Goal: Task Accomplishment & Management: Manage account settings

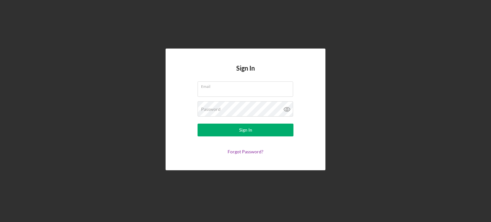
type input "[PERSON_NAME][EMAIL_ADDRESS][PERSON_NAME][DOMAIN_NAME]"
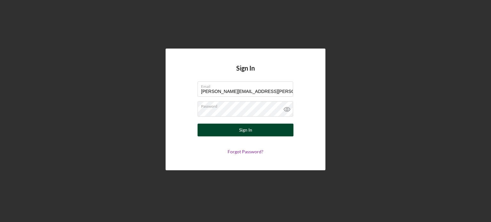
click at [223, 134] on button "Sign In" at bounding box center [246, 130] width 96 height 13
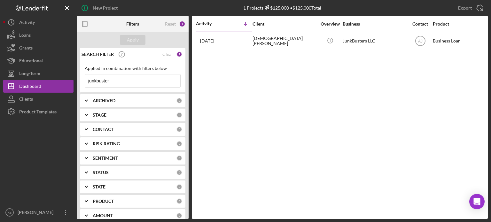
drag, startPoint x: 117, startPoint y: 82, endPoint x: 57, endPoint y: 80, distance: 59.8
click at [57, 80] on div "New Project 1 Projects $125,000 • $125,000 Total junkbuster Export Icon/Export …" at bounding box center [245, 109] width 485 height 219
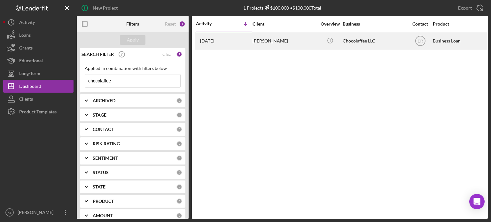
type input "chocolaffee"
click at [271, 43] on div "Angelica CardonaRamirez" at bounding box center [285, 41] width 64 height 17
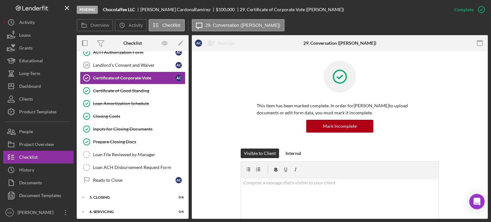
scroll to position [105, 0]
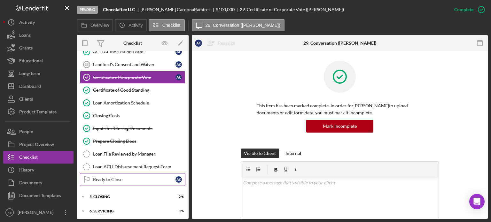
click at [143, 181] on link "Ready to Close Ready to Close A C" at bounding box center [133, 179] width 106 height 13
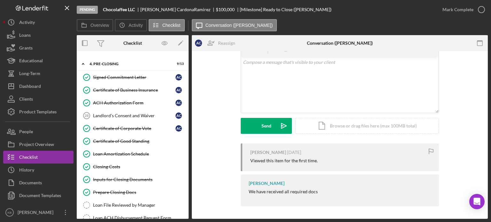
scroll to position [52, 0]
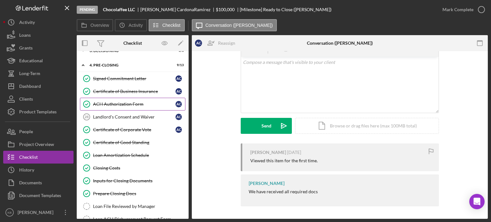
click at [115, 105] on div "ACH Authorization Form" at bounding box center [134, 104] width 83 height 5
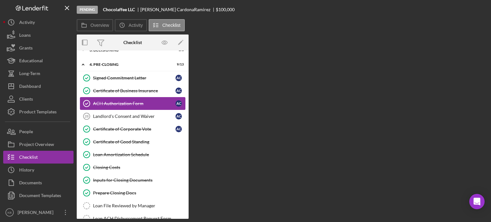
click at [115, 105] on div "ACH Authorization Form" at bounding box center [134, 103] width 83 height 5
click at [134, 102] on div "ACH Authorization Form" at bounding box center [134, 103] width 83 height 5
click at [122, 102] on div "ACH Authorization Form" at bounding box center [134, 103] width 83 height 5
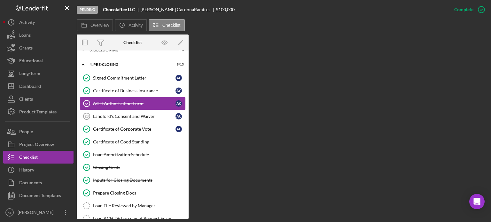
click at [122, 102] on div "ACH Authorization Form" at bounding box center [134, 103] width 83 height 5
click at [113, 86] on link "Certificate of Business Insurance Certificate of Business Insurance A C" at bounding box center [133, 90] width 106 height 13
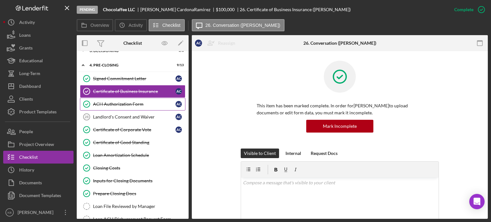
click at [113, 104] on div "ACH Authorization Form" at bounding box center [134, 104] width 83 height 5
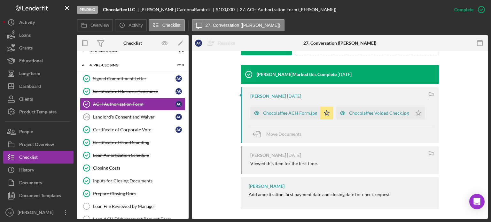
scroll to position [202, 0]
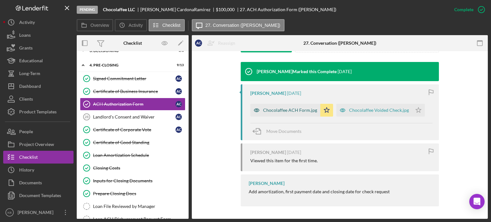
click at [292, 109] on div "Chocolaffee ACH Form.jpg" at bounding box center [290, 110] width 54 height 5
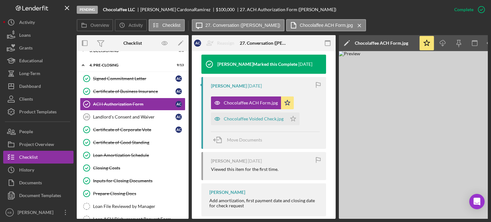
drag, startPoint x: 377, startPoint y: 219, endPoint x: 432, endPoint y: 210, distance: 55.7
click at [432, 210] on div "Pending Chocolaffee LLC Angelica CardonaRamirez $100,000 27. ACH Authorization …" at bounding box center [245, 111] width 491 height 222
drag, startPoint x: 426, startPoint y: 219, endPoint x: 464, endPoint y: 214, distance: 38.4
click at [464, 214] on div "Pending Chocolaffee LLC Angelica CardonaRamirez $100,000 27. ACH Authorization …" at bounding box center [245, 111] width 491 height 222
click at [392, 190] on img at bounding box center [435, 135] width 192 height 168
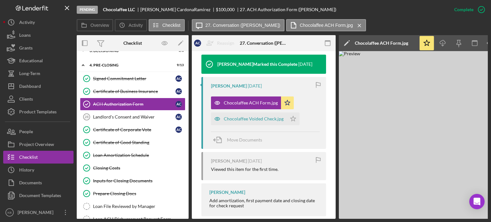
click at [343, 153] on img at bounding box center [435, 135] width 192 height 168
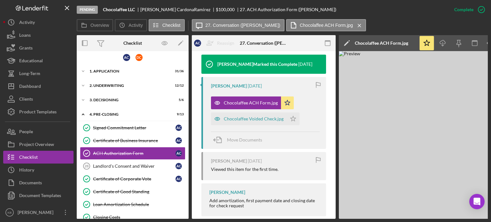
scroll to position [0, 0]
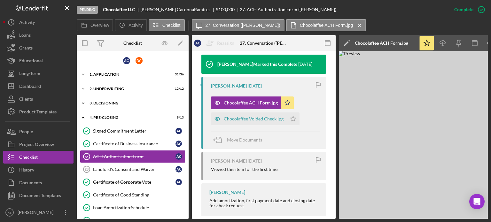
click at [84, 103] on polyline at bounding box center [83, 103] width 2 height 1
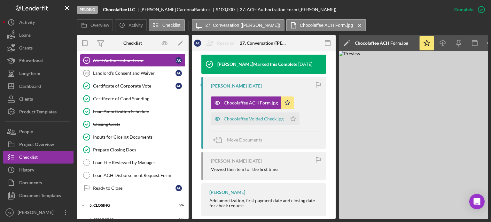
scroll to position [186, 0]
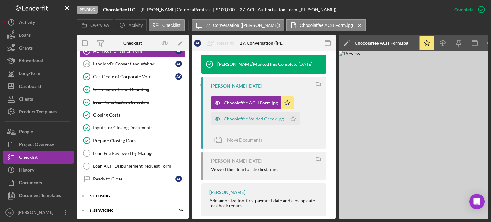
click at [82, 193] on icon "Icon/Expander" at bounding box center [83, 196] width 13 height 13
drag, startPoint x: 189, startPoint y: 151, endPoint x: 188, endPoint y: 165, distance: 13.5
click at [188, 165] on div "Overview Internal Workflow Stage Pending Icon/Dropdown Arrow Archive (can unarc…" at bounding box center [282, 127] width 411 height 184
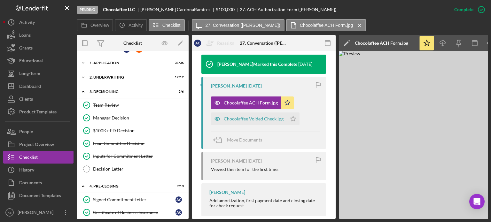
scroll to position [0, 0]
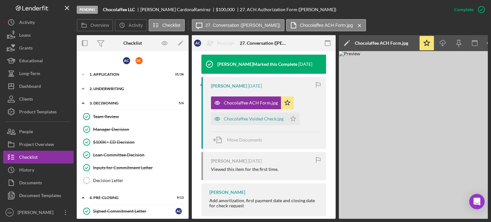
click at [81, 85] on icon "Icon/Expander" at bounding box center [83, 89] width 13 height 13
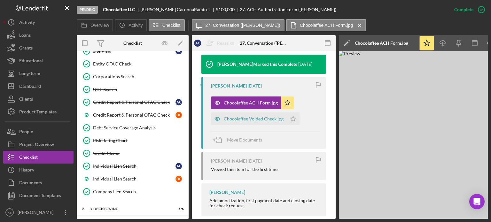
scroll to position [31, 0]
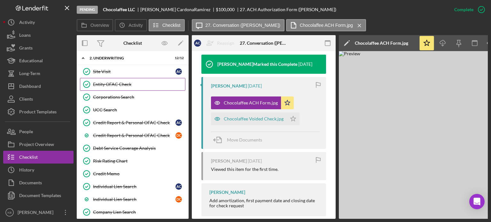
click at [121, 85] on div "Entity OFAC Check" at bounding box center [139, 84] width 92 height 5
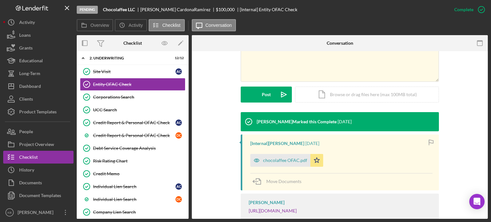
scroll to position [160, 0]
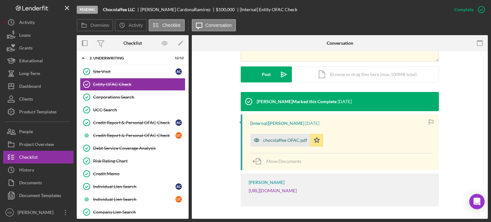
click at [285, 141] on div "chocolaffee OFAC.pdf" at bounding box center [285, 140] width 44 height 5
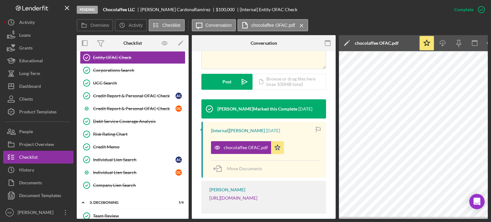
scroll to position [59, 0]
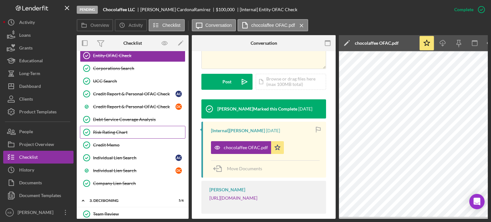
click at [114, 130] on div "Risk Rating Chart" at bounding box center [139, 132] width 92 height 5
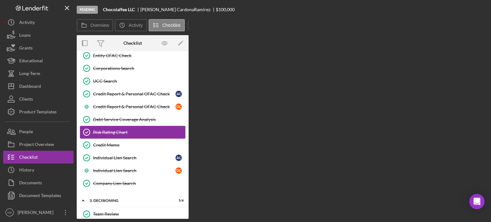
click at [114, 130] on div "Risk Rating Chart" at bounding box center [139, 132] width 92 height 5
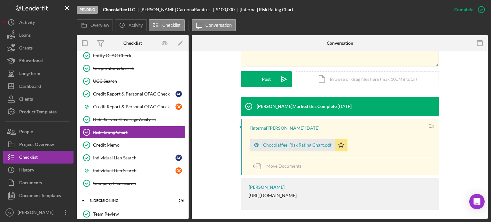
scroll to position [172, 0]
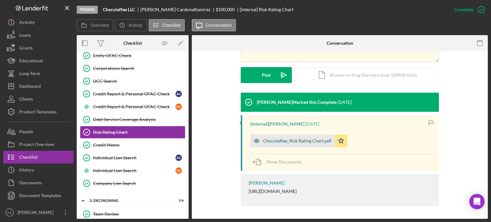
click at [288, 140] on div "Chocolaffee_Risk Rating Chart.pdf" at bounding box center [297, 140] width 68 height 5
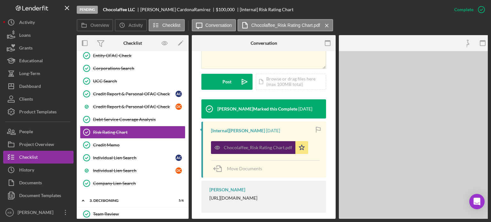
click at [288, 145] on div "Chocolaffee_Risk Rating Chart.pdf" at bounding box center [258, 147] width 68 height 5
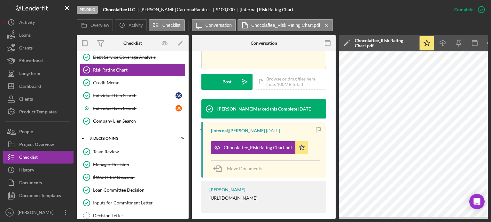
scroll to position [0, 0]
click at [116, 119] on div "Company Lien Search" at bounding box center [139, 121] width 92 height 5
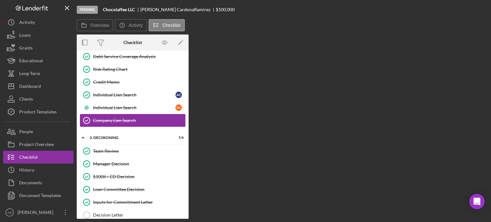
click at [116, 118] on div "Company Lien Search" at bounding box center [139, 120] width 92 height 5
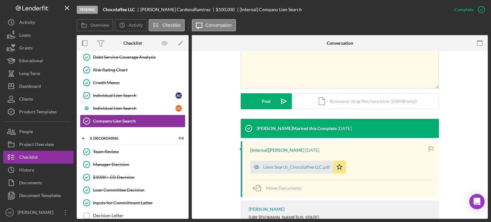
scroll to position [171, 0]
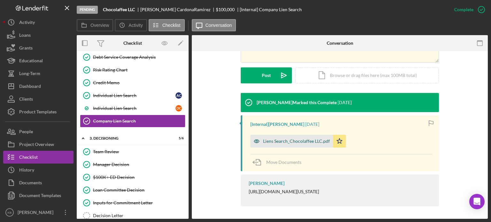
click at [303, 140] on div "Liens Search_Chocolaffee LLC.pdf" at bounding box center [296, 141] width 67 height 5
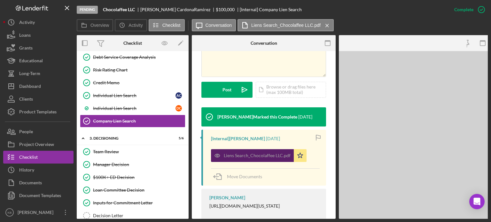
scroll to position [178, 0]
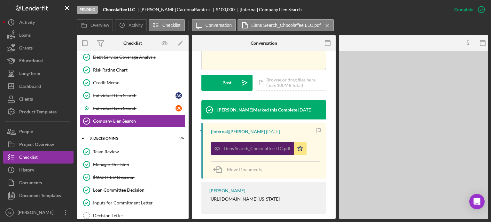
click at [303, 142] on button "Liens Search_Chocolaffee LLC.pdf Icon/Star" at bounding box center [259, 148] width 96 height 13
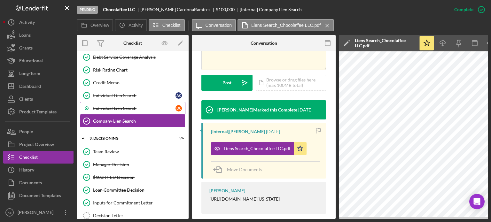
click at [127, 106] on div "Individual Lien Search" at bounding box center [134, 108] width 83 height 5
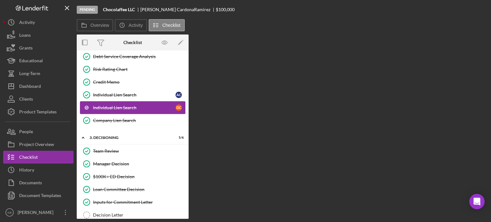
click at [127, 106] on div "Individual Lien Search" at bounding box center [134, 107] width 83 height 5
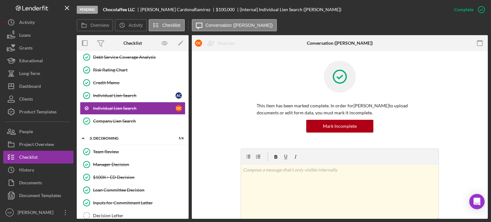
scroll to position [116, 0]
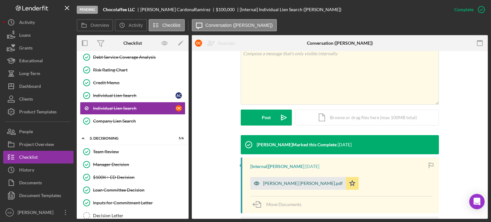
click at [279, 184] on div "Cardona Ramirez Diana.pdf" at bounding box center [303, 183] width 80 height 5
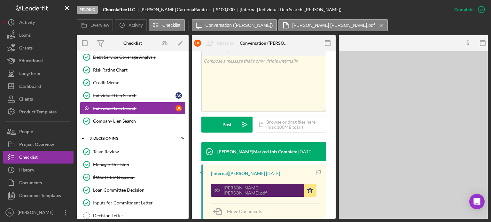
scroll to position [124, 0]
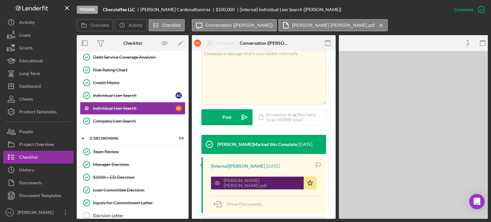
click at [279, 184] on div "Cardona Ramirez Diana.pdf" at bounding box center [257, 183] width 93 height 13
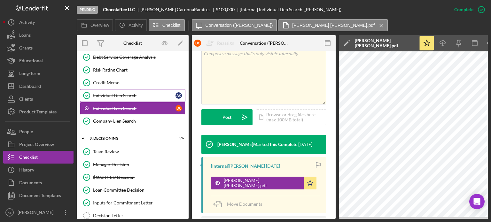
click at [111, 94] on div "Individual Lien Search" at bounding box center [134, 95] width 83 height 5
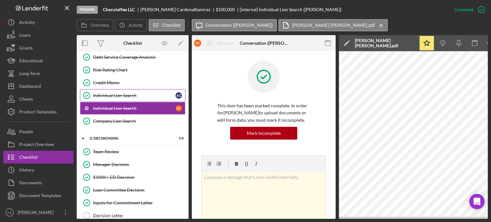
click at [111, 94] on div "Individual Lien Search" at bounding box center [134, 95] width 83 height 5
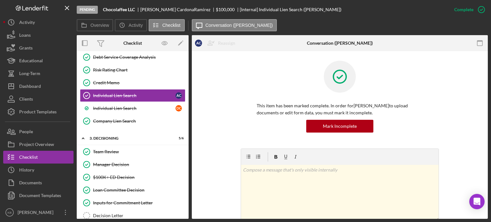
scroll to position [160, 0]
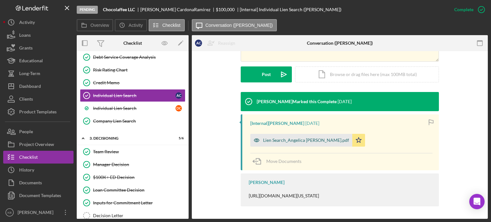
click at [272, 141] on div "Lien Search_Angelica Cardona.pdf" at bounding box center [306, 140] width 86 height 5
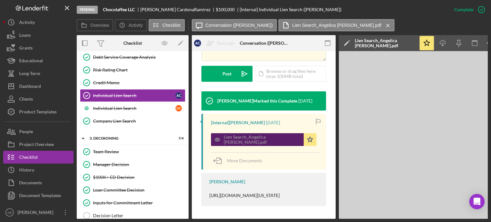
click at [272, 141] on div "Lien Search_Angelica Cardona.pdf" at bounding box center [262, 140] width 77 height 10
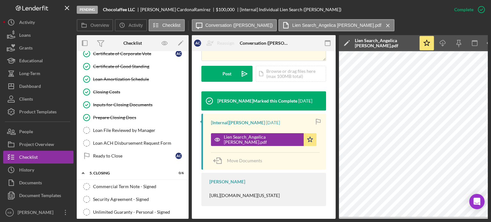
scroll to position [421, 0]
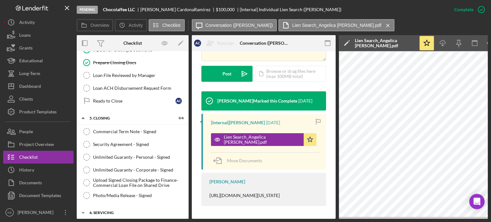
click at [85, 208] on icon "Icon/Expander" at bounding box center [83, 213] width 13 height 13
drag, startPoint x: 187, startPoint y: 176, endPoint x: 189, endPoint y: 199, distance: 22.5
click at [189, 199] on div "Overview Internal Workflow Stage Pending Icon/Dropdown Arrow Archive (can unarc…" at bounding box center [282, 127] width 411 height 184
click at [187, 190] on div "Overview Internal Workflow Stage Pending Icon/Dropdown Arrow Archive (can unarc…" at bounding box center [282, 127] width 411 height 184
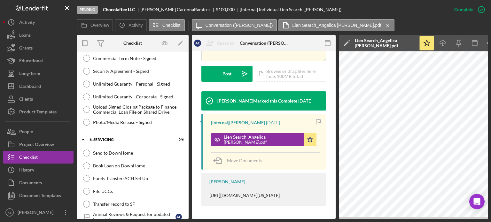
scroll to position [500, 0]
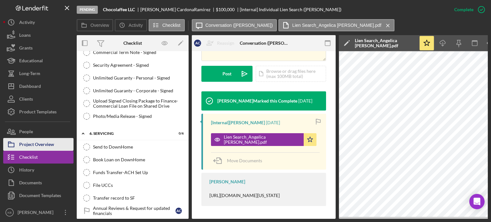
click at [27, 145] on div "Project Overview" at bounding box center [36, 145] width 35 height 14
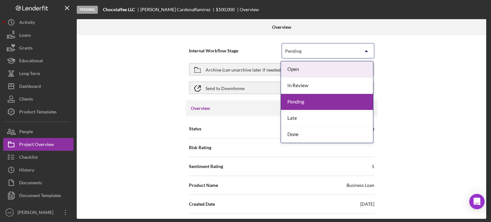
click at [367, 52] on icon "Icon/Dropdown Arrow" at bounding box center [366, 50] width 15 height 15
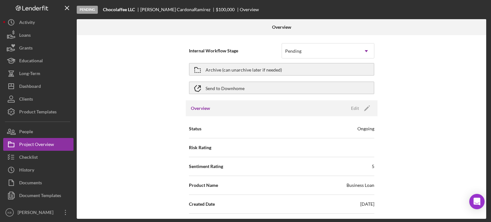
click at [437, 73] on div "Internal Workflow Stage Pending Icon/Dropdown Arrow Archive (can unarchive late…" at bounding box center [282, 127] width 410 height 184
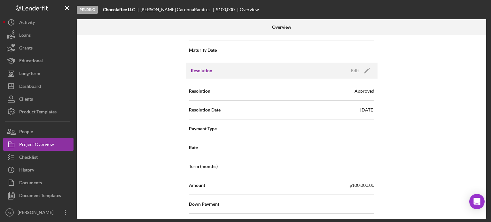
scroll to position [845, 0]
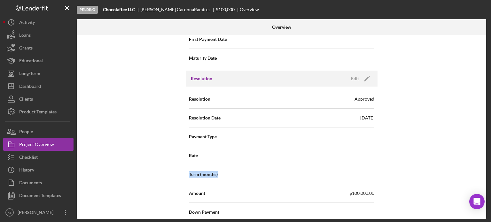
drag, startPoint x: 484, startPoint y: 171, endPoint x: 483, endPoint y: 146, distance: 25.9
click at [483, 146] on div "Internal Workflow Stage Pending Icon/Dropdown Arrow Archive (can unarchive late…" at bounding box center [282, 127] width 410 height 184
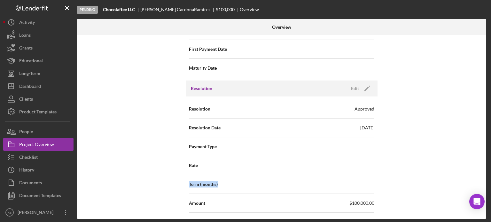
scroll to position [830, 0]
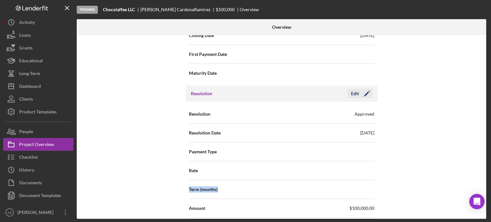
click at [365, 92] on polygon "button" at bounding box center [366, 94] width 5 height 5
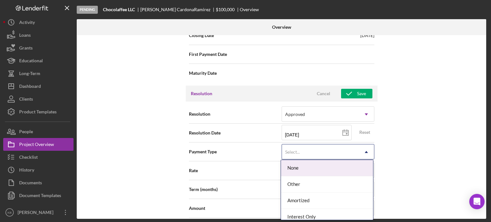
click at [310, 150] on div "Select..." at bounding box center [320, 152] width 77 height 15
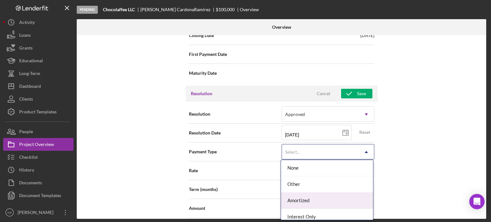
click at [308, 203] on div "Amortized" at bounding box center [327, 201] width 92 height 16
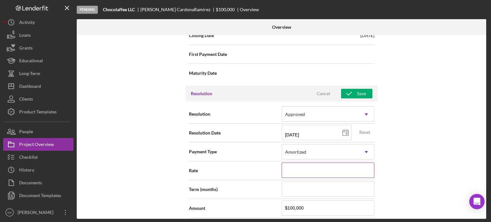
click at [296, 170] on input at bounding box center [328, 170] width 93 height 15
type input "9%"
type input "92%"
type input "925%"
type input "92%"
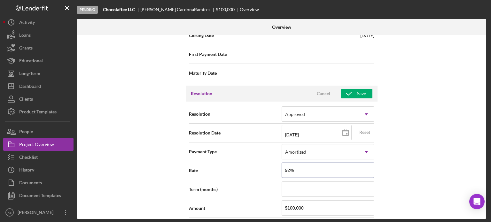
type input "9%"
type input "9.%"
type input "9.2%"
type input "9.25%"
type input "9.250%"
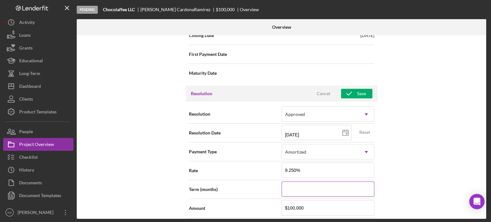
click at [291, 186] on input at bounding box center [328, 189] width 93 height 15
type input "6"
type input "60"
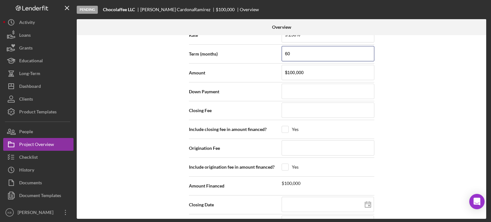
scroll to position [977, 0]
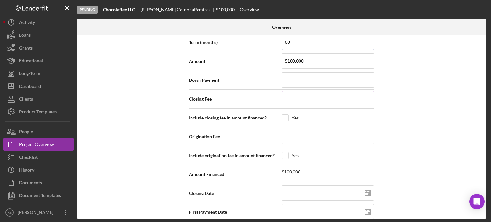
type input "60"
click at [295, 94] on input at bounding box center [328, 98] width 93 height 15
click at [295, 131] on input at bounding box center [328, 136] width 93 height 15
click at [290, 99] on input at bounding box center [328, 98] width 93 height 15
click at [290, 134] on input at bounding box center [328, 136] width 93 height 15
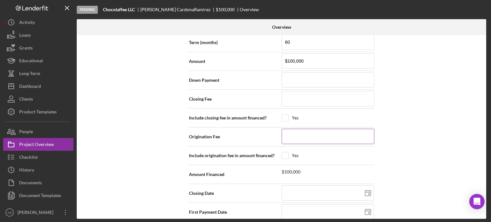
type input "$1"
type input "$10"
type input "$100"
type input "$1,000"
type input "$10,000"
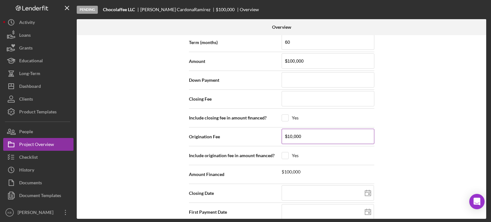
type input "$100,000"
type input "$10,000"
type input "$1,000"
click at [289, 99] on input at bounding box center [328, 98] width 93 height 15
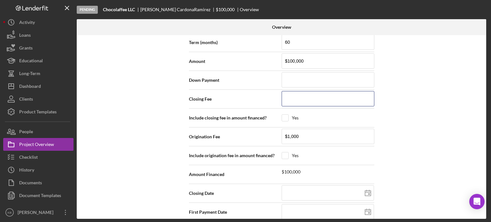
type input "$1"
type input "$18"
type input "$182"
type input "$1,822"
type input "$18,220"
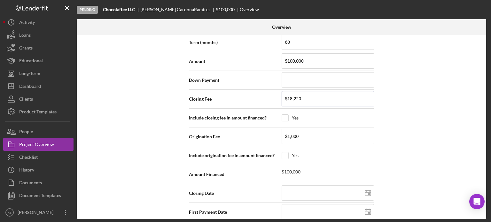
type input "$1,822"
type input "$182"
click at [420, 138] on div "Internal Workflow Stage Pending Icon/Dropdown Arrow Archive (can unarchive late…" at bounding box center [282, 127] width 410 height 184
click at [292, 190] on input at bounding box center [328, 192] width 92 height 15
click at [366, 192] on icon at bounding box center [368, 193] width 16 height 16
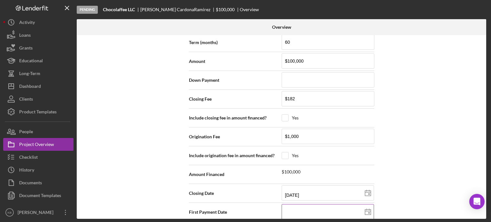
click at [370, 210] on polygon at bounding box center [368, 212] width 6 height 5
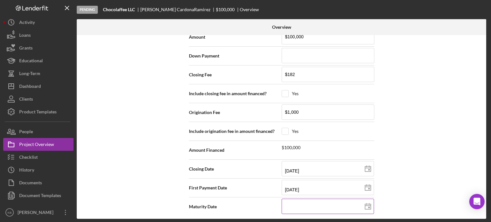
click at [366, 203] on icon at bounding box center [368, 207] width 16 height 16
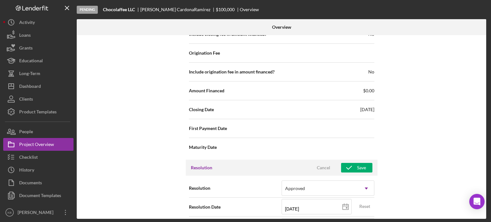
scroll to position [758, 0]
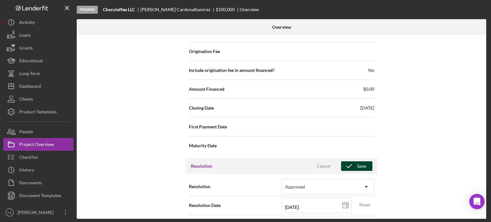
click at [359, 163] on div "Save" at bounding box center [361, 167] width 9 height 10
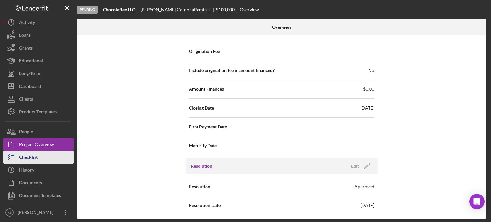
click at [27, 159] on div "Checklist" at bounding box center [28, 158] width 19 height 14
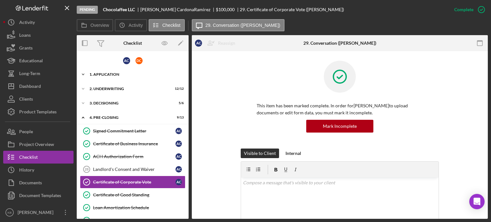
click at [99, 74] on div "1. Application" at bounding box center [135, 75] width 91 height 4
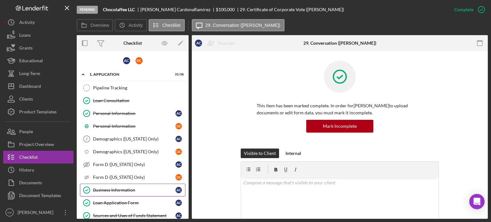
click at [122, 188] on div "Business Information" at bounding box center [134, 190] width 83 height 5
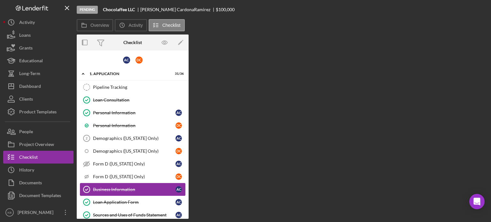
click at [122, 187] on div "Business Information" at bounding box center [134, 189] width 83 height 5
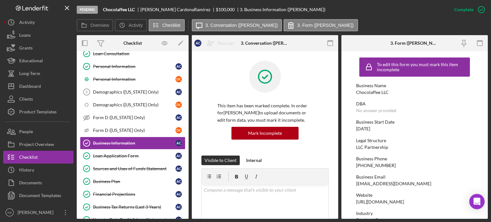
scroll to position [48, 0]
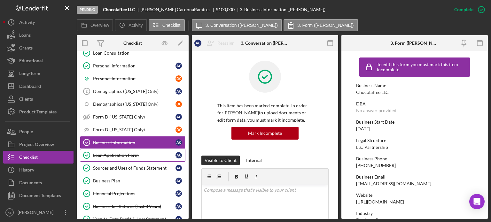
click at [122, 153] on div "Loan Application Form" at bounding box center [134, 155] width 83 height 5
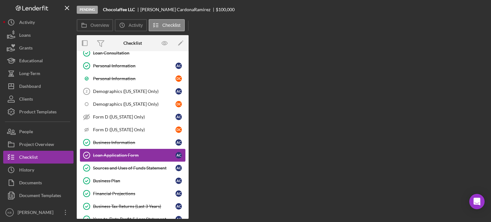
click at [122, 153] on div "Loan Application Form" at bounding box center [134, 155] width 83 height 5
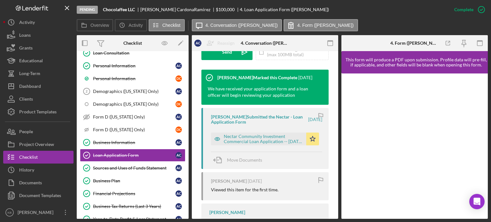
scroll to position [215, 0]
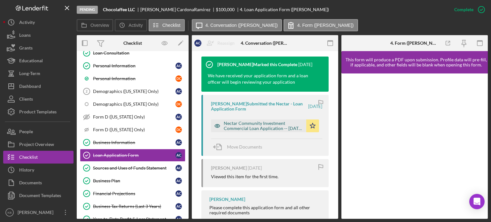
click at [258, 131] on div "Nectar Community Investment Commercial Loan Application -- 2025-03-27 07_49pm.p…" at bounding box center [263, 126] width 79 height 10
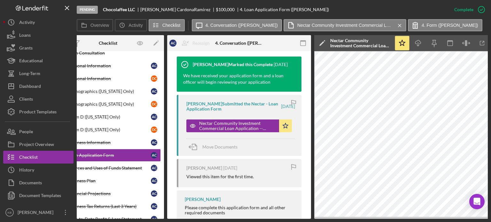
scroll to position [0, 25]
drag, startPoint x: 120, startPoint y: 217, endPoint x: 109, endPoint y: 219, distance: 10.5
click at [109, 219] on div "Pending Chocolaffee LLC Angelica CardonaRamirez $100,000 4. Loan Application Fo…" at bounding box center [245, 111] width 491 height 222
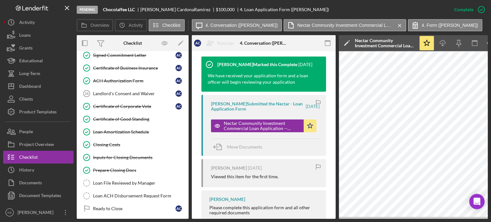
scroll to position [535, 0]
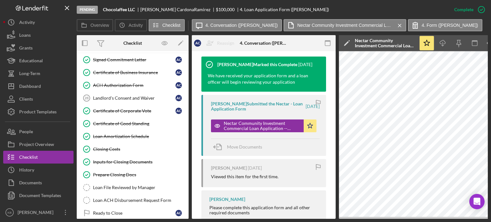
drag, startPoint x: 186, startPoint y: 186, endPoint x: 187, endPoint y: 180, distance: 5.4
click at [187, 180] on div "A C D C Icon/Expander 1. Application 31 / 36 Pipeline Tracking Pipeline Trackin…" at bounding box center [133, 135] width 112 height 168
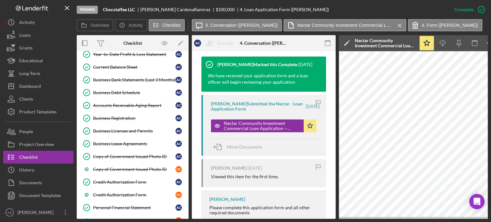
scroll to position [215, 0]
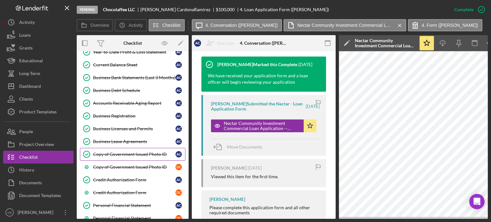
click at [122, 152] on div "Copy of Government Issued Photo ID" at bounding box center [134, 154] width 83 height 5
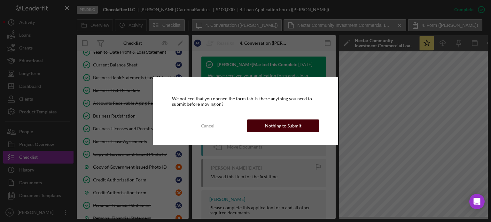
click at [272, 125] on div "Nothing to Submit" at bounding box center [283, 126] width 36 height 13
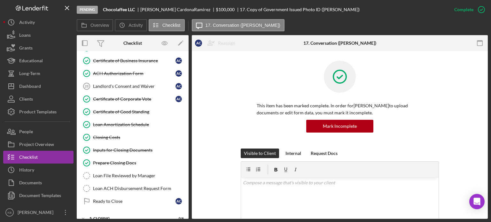
scroll to position [564, 0]
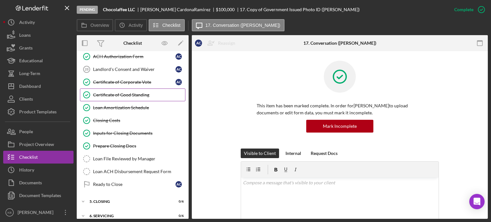
click at [121, 92] on div "Certificate of Good Standing" at bounding box center [139, 94] width 92 height 5
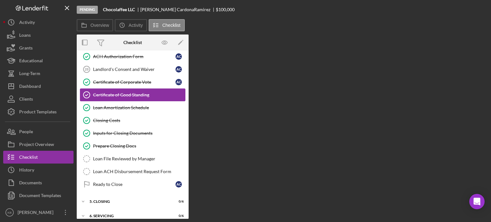
click at [121, 92] on div "Certificate of Good Standing" at bounding box center [139, 94] width 92 height 5
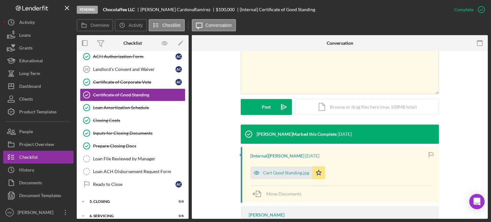
scroll to position [165, 0]
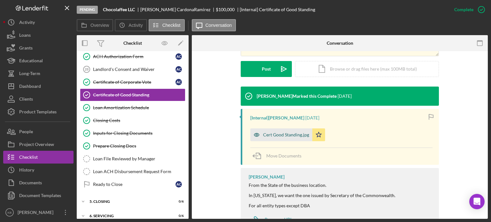
click at [279, 130] on div "Cert Good Standing.jpg" at bounding box center [281, 135] width 62 height 13
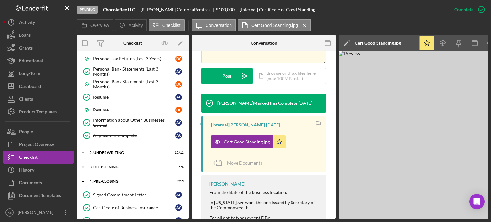
scroll to position [396, 0]
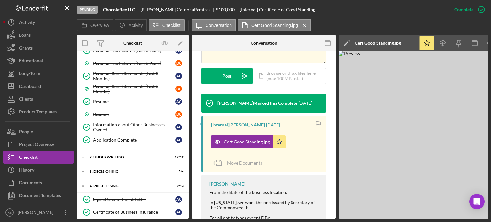
click at [82, 145] on div "A C D C Icon/Expander 1. Application 31 / 36 Pipeline Tracking Pipeline Trackin…" at bounding box center [133, 25] width 112 height 733
click at [83, 151] on icon "Icon/Expander" at bounding box center [83, 157] width 13 height 13
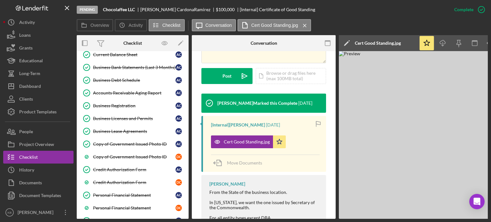
scroll to position [221, 0]
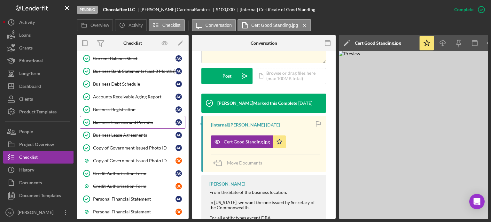
click at [96, 120] on div "Business Licenses and Permits" at bounding box center [134, 122] width 83 height 5
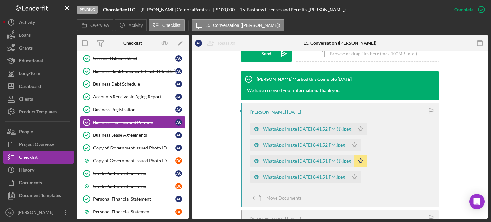
scroll to position [201, 0]
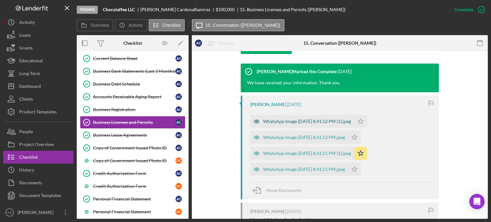
click at [289, 120] on div "WhatsApp Image 2025-03-27 at 8.41.52 PM (1).jpeg" at bounding box center [307, 121] width 88 height 5
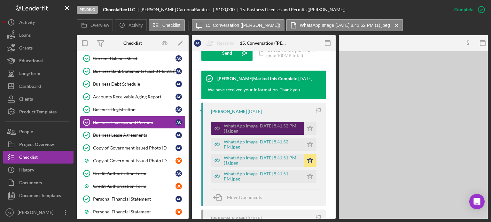
scroll to position [215, 0]
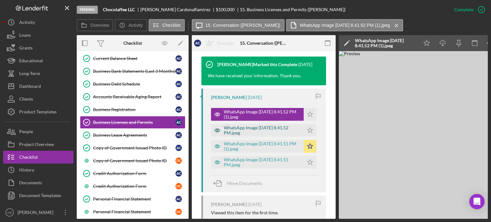
click at [279, 136] on div "WhatsApp Image 2025-03-27 at 8.41.52 PM.jpeg" at bounding box center [262, 130] width 77 height 10
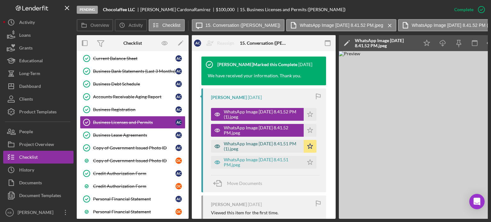
click at [273, 152] on div "WhatsApp Image 2025-03-27 at 8.41.51 PM (1).jpeg" at bounding box center [262, 146] width 77 height 10
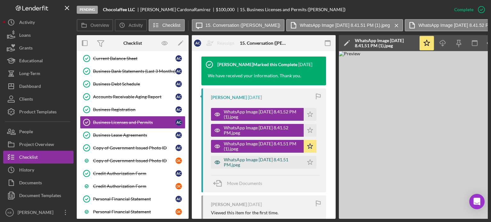
click at [264, 168] on div "WhatsApp Image 2025-03-27 at 8.41.51 PM.jpeg" at bounding box center [262, 162] width 77 height 10
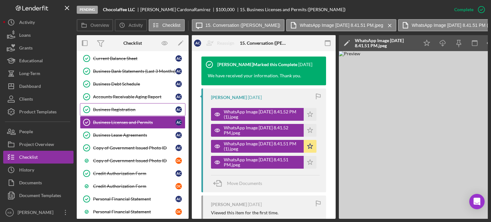
click at [121, 107] on div "Business Registration" at bounding box center [134, 109] width 83 height 5
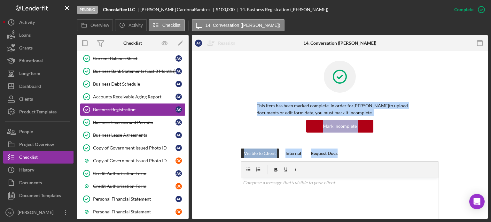
drag, startPoint x: 488, startPoint y: 97, endPoint x: 486, endPoint y: 154, distance: 57.3
click at [486, 154] on div "Pending Chocolaffee LLC Angelica CardonaRamirez $100,000 14. Business Registrat…" at bounding box center [245, 111] width 491 height 222
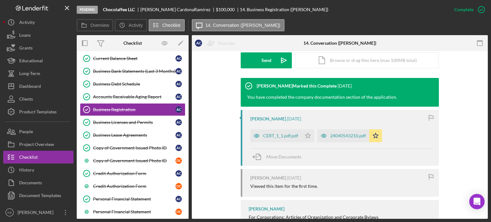
scroll to position [191, 0]
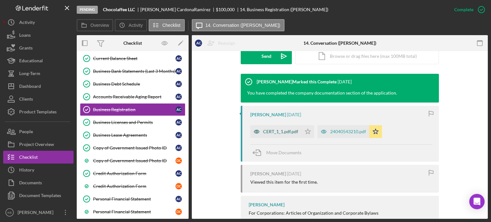
click at [284, 136] on div "CERT_1_1.pdf.pdf" at bounding box center [275, 131] width 51 height 13
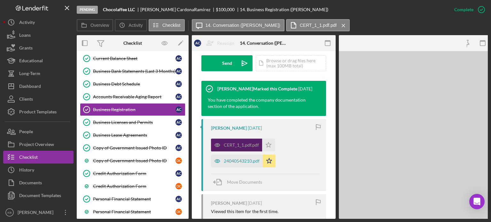
scroll to position [205, 0]
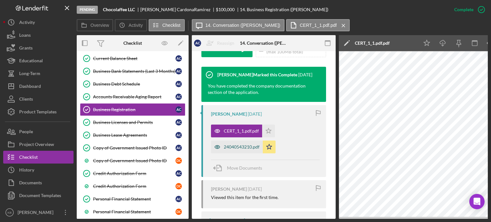
click at [243, 150] on div "24040543210.pdf" at bounding box center [242, 147] width 36 height 5
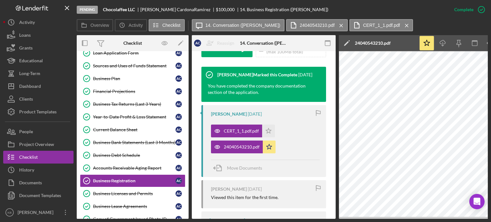
scroll to position [145, 0]
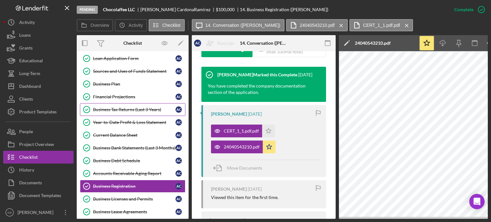
click at [132, 107] on div "Business Tax Returns (Last 3 Years)" at bounding box center [134, 109] width 83 height 5
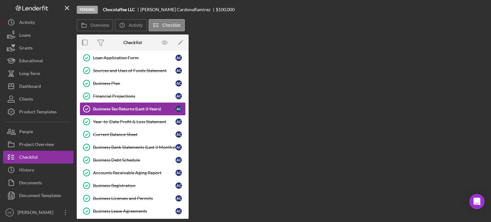
click at [132, 106] on div "Business Tax Returns (Last 3 Years)" at bounding box center [134, 108] width 83 height 5
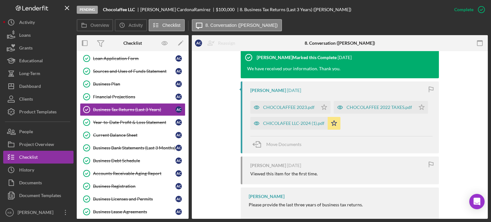
scroll to position [228, 0]
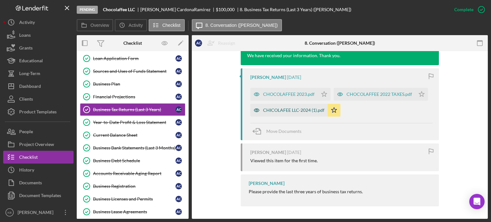
click at [274, 112] on div "CHICOLAFEE LLC-2024 (1).pdf" at bounding box center [293, 110] width 61 height 5
click at [274, 112] on div "CHOCOLAFFEE 2023.pdf Icon/Star CHOCOLAFFEE 2022 TAXES.pdf Icon/Star CHICOLAFEE …" at bounding box center [341, 100] width 182 height 32
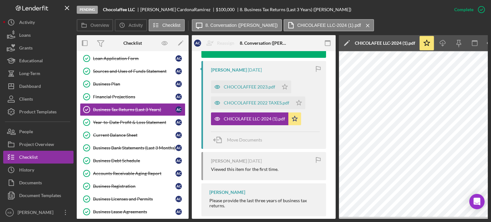
scroll to position [0, 0]
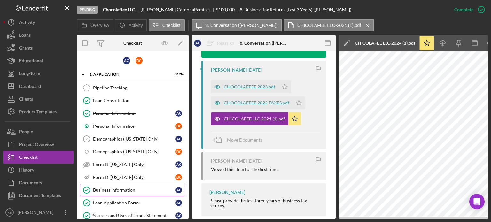
click at [110, 189] on div "Business Information" at bounding box center [134, 190] width 83 height 5
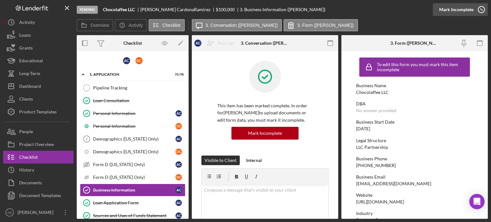
click at [476, 11] on icon "button" at bounding box center [482, 10] width 16 height 16
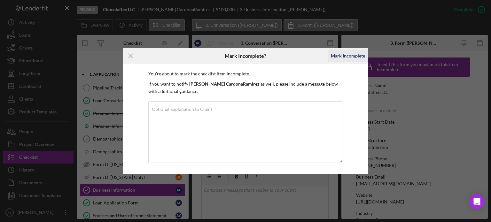
click at [344, 57] on div "Mark Incomplete" at bounding box center [348, 56] width 34 height 13
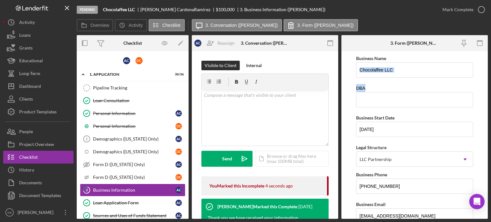
drag, startPoint x: 486, startPoint y: 72, endPoint x: 486, endPoint y: 79, distance: 6.7
click at [486, 79] on form "Business Name Chocolaffee LLC DBA Business Start Date 07/01/2016 Legal Structur…" at bounding box center [415, 135] width 146 height 168
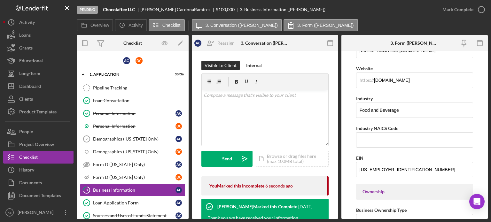
scroll to position [171, 0]
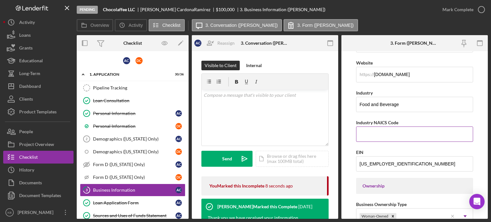
click at [378, 131] on input "Industry NAICS Code" at bounding box center [414, 134] width 117 height 15
paste input "445120"
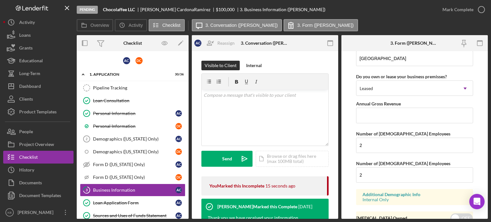
scroll to position [747, 0]
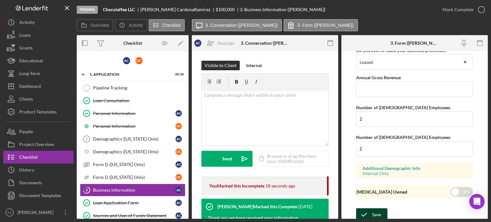
click at [371, 213] on icon "submit" at bounding box center [364, 215] width 16 height 16
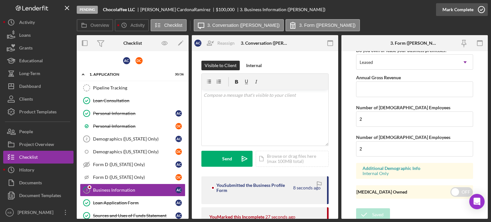
click at [480, 8] on icon "button" at bounding box center [482, 10] width 16 height 16
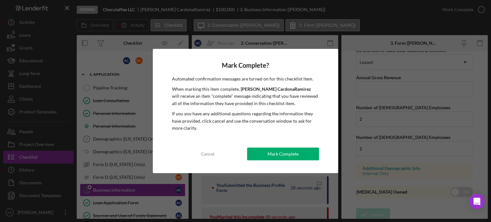
click at [442, 134] on div "Mark Complete? Automated confirmation messages are turned on for this checklist…" at bounding box center [245, 111] width 491 height 222
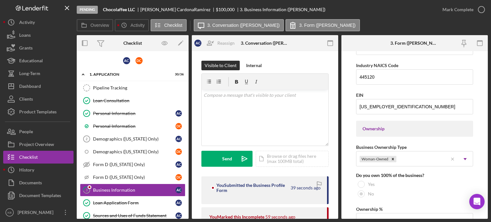
scroll to position [0, 0]
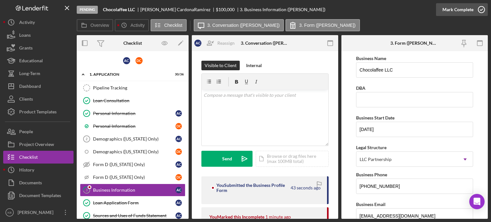
click at [471, 10] on div "Mark Complete" at bounding box center [458, 9] width 31 height 13
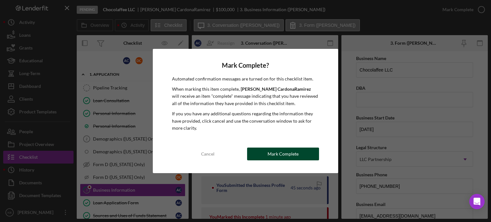
click at [284, 156] on div "Mark Complete" at bounding box center [283, 154] width 31 height 13
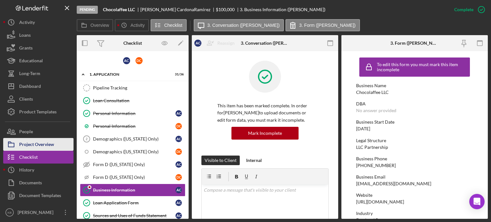
click at [27, 147] on div "Project Overview" at bounding box center [36, 145] width 35 height 14
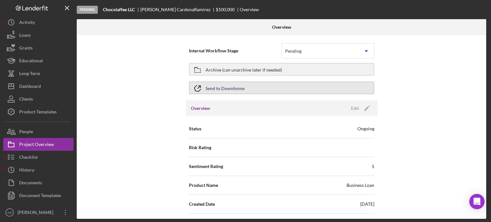
click at [286, 88] on button "Send to Downhome" at bounding box center [281, 88] width 185 height 13
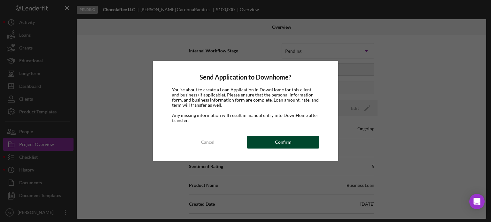
click at [274, 143] on button "Confirm" at bounding box center [283, 142] width 72 height 13
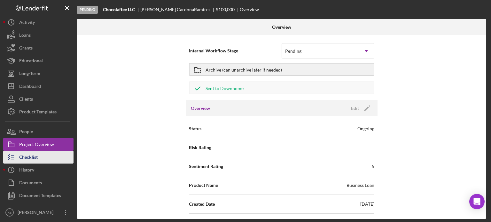
click at [29, 156] on div "Checklist" at bounding box center [28, 158] width 19 height 14
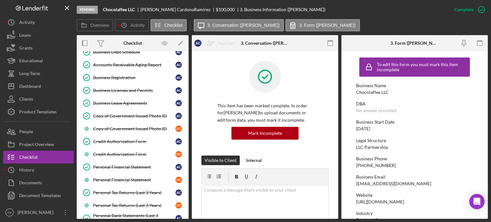
scroll to position [251, 0]
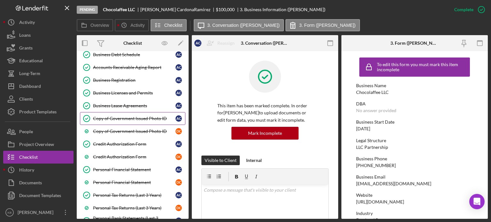
click at [127, 117] on div "Copy of Government Issued Photo ID" at bounding box center [134, 118] width 83 height 5
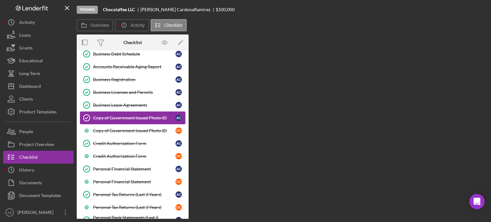
click at [127, 117] on link "Copy of Government Issued Photo ID Copy of Government Issued Photo ID A C" at bounding box center [133, 118] width 106 height 13
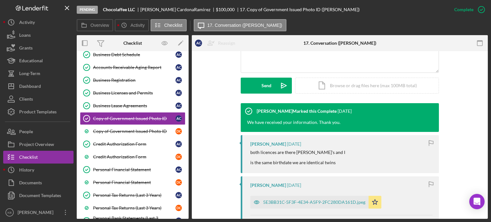
scroll to position [166, 0]
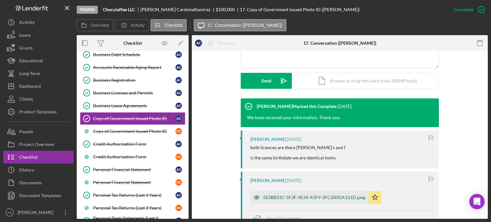
click at [289, 197] on div "5E3BB31C-5F3F-4E34-A5F9-2FC280DA161D.jpeg" at bounding box center [314, 197] width 102 height 5
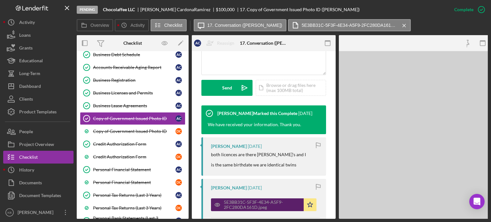
scroll to position [180, 0]
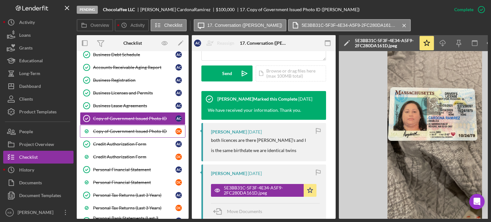
click at [124, 129] on div "Copy of Government Issued Photo ID" at bounding box center [134, 131] width 83 height 5
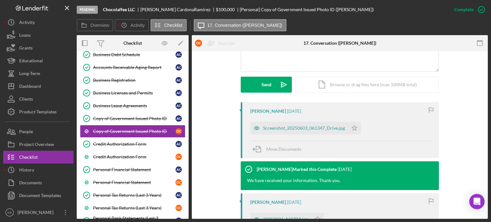
scroll to position [174, 0]
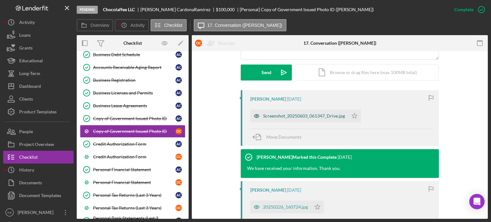
click at [284, 115] on div "Screenshot_20250603_061347_Drive.jpg" at bounding box center [304, 116] width 82 height 5
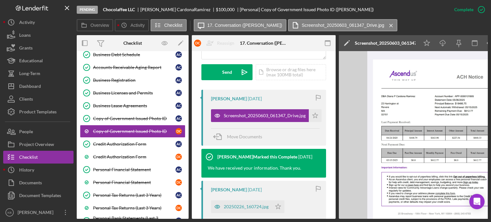
drag, startPoint x: 391, startPoint y: 220, endPoint x: 410, endPoint y: 219, distance: 18.9
click at [410, 219] on div "Pending Chocolaffee LLC Angelica CardonaRamirez $100,000 [Personal] Copy of Gov…" at bounding box center [245, 111] width 491 height 222
drag, startPoint x: 410, startPoint y: 219, endPoint x: 434, endPoint y: 220, distance: 24.6
click at [434, 220] on div "Pending Chocolaffee LLC Angelica CardonaRamirez $100,000 [Personal] Copy of Gov…" at bounding box center [245, 111] width 491 height 222
drag, startPoint x: 434, startPoint y: 220, endPoint x: 440, endPoint y: 218, distance: 5.7
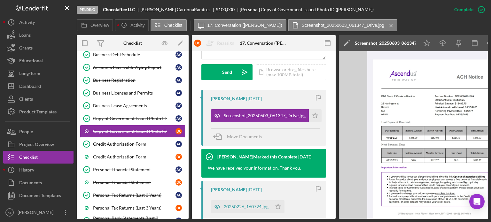
click at [440, 218] on div "Pending Chocolaffee LLC Angelica CardonaRamirez $100,000 [Personal] Copy of Gov…" at bounding box center [245, 111] width 491 height 222
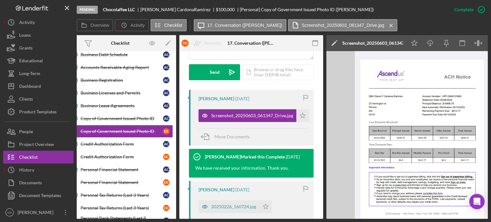
scroll to position [0, 0]
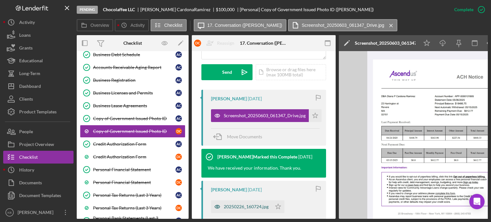
click at [228, 207] on div "20250226_160724.jpg" at bounding box center [246, 206] width 45 height 5
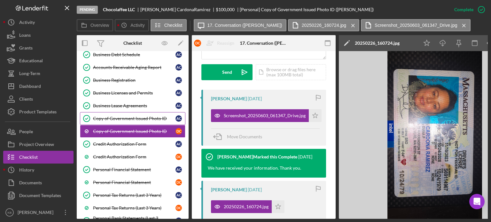
click at [150, 116] on div "Copy of Government Issued Photo ID" at bounding box center [134, 118] width 83 height 5
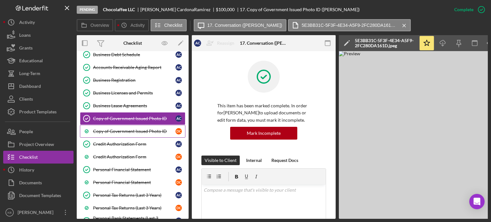
click at [133, 129] on div "Copy of Government Issued Photo ID" at bounding box center [134, 131] width 83 height 5
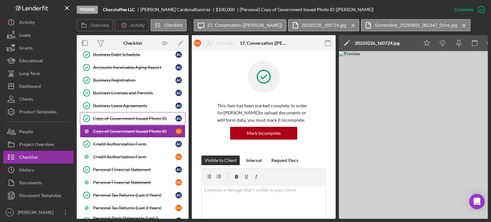
click at [113, 117] on div "Copy of Government Issued Photo ID" at bounding box center [134, 118] width 83 height 5
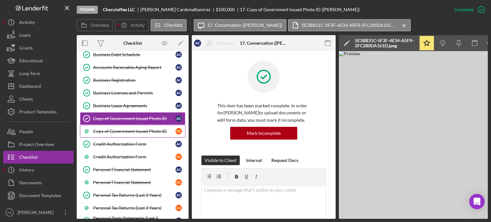
click at [108, 129] on div "Copy of Government Issued Photo ID" at bounding box center [134, 131] width 83 height 5
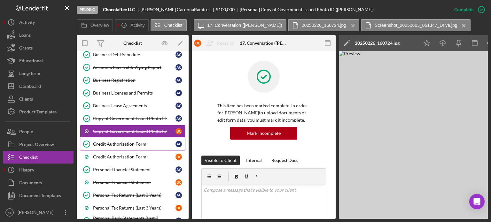
click at [125, 143] on link "Credit Authorization Form Credit Authorization Form A C" at bounding box center [133, 144] width 106 height 13
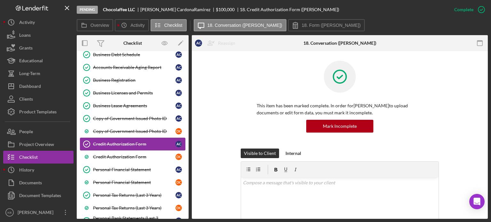
click at [125, 143] on link "Credit Authorization Form Credit Authorization Form A C" at bounding box center [133, 144] width 106 height 13
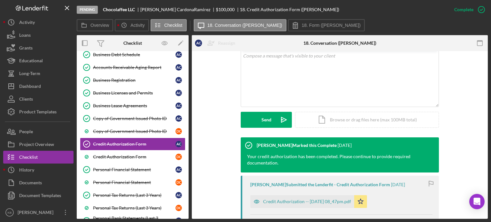
scroll to position [136, 0]
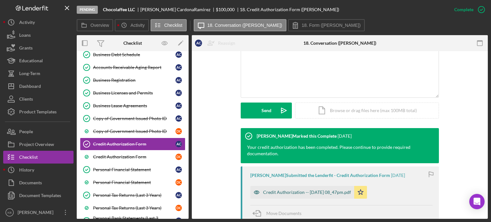
click at [304, 195] on div "Credit Authorization -- 2025-03-27 08_47pm.pdf" at bounding box center [307, 192] width 88 height 5
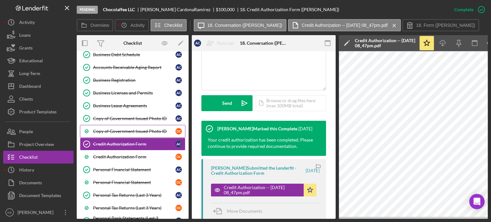
click at [130, 130] on div "Copy of Government Issued Photo ID" at bounding box center [134, 131] width 83 height 5
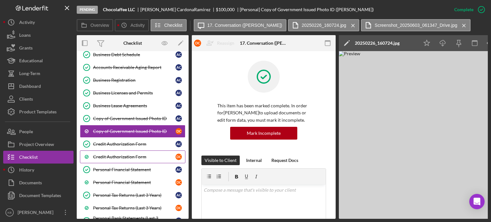
click at [138, 154] on div "Credit Authorization Form" at bounding box center [134, 156] width 83 height 5
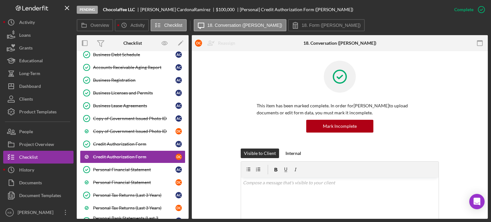
drag, startPoint x: 486, startPoint y: 113, endPoint x: 487, endPoint y: 119, distance: 6.2
click at [487, 119] on div "Credit Authorization Form D C Reassign A C Angelica CardonaRamirez D C Diana Ca…" at bounding box center [340, 135] width 296 height 168
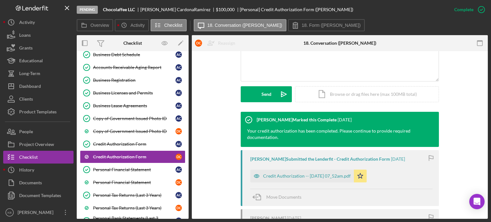
scroll to position [155, 0]
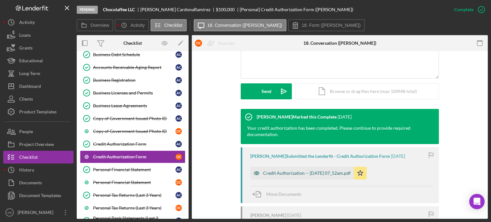
click at [321, 175] on div "Credit Authorization -- [DATE] 07_52am.pdf" at bounding box center [307, 173] width 88 height 5
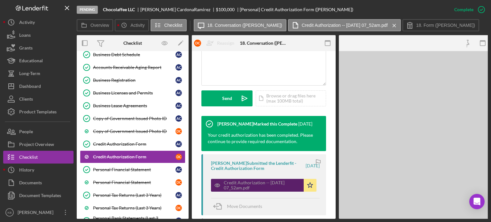
scroll to position [162, 0]
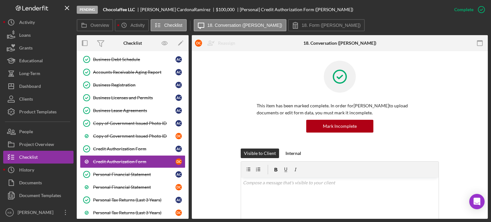
scroll to position [269, 0]
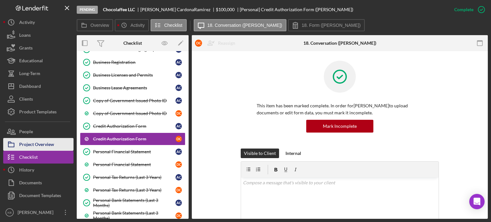
click at [41, 145] on div "Project Overview" at bounding box center [36, 145] width 35 height 14
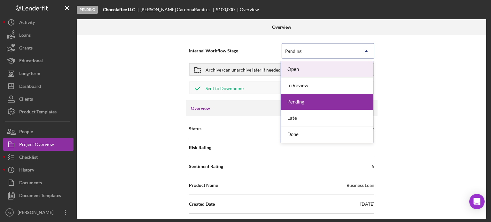
click at [365, 52] on icon "Icon/Dropdown Arrow" at bounding box center [366, 50] width 15 height 15
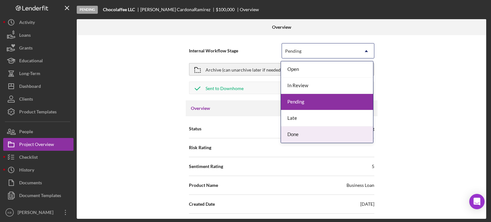
click at [296, 136] on div "Done" at bounding box center [327, 135] width 92 height 16
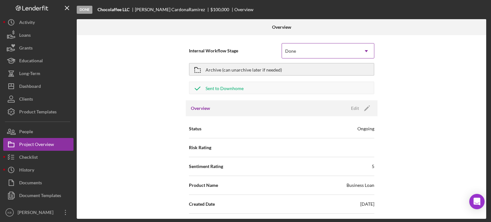
click at [365, 50] on icon "Icon/Dropdown Arrow" at bounding box center [366, 50] width 15 height 15
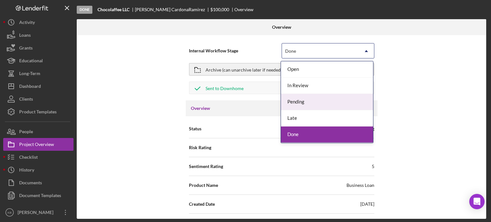
click at [298, 101] on div "Pending" at bounding box center [327, 102] width 92 height 16
